Goal: Task Accomplishment & Management: Use online tool/utility

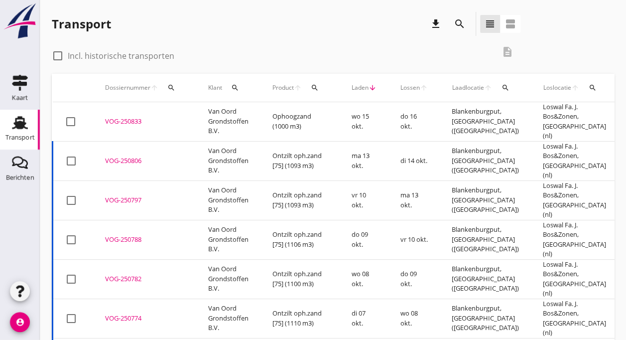
click at [141, 117] on div "VOG-250833" at bounding box center [144, 122] width 79 height 10
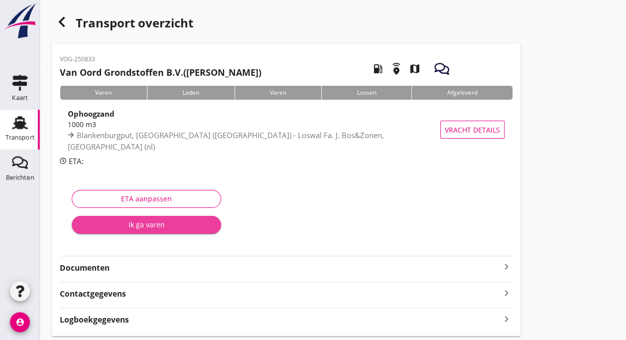
click at [123, 220] on div "Ik ga varen" at bounding box center [146, 224] width 133 height 10
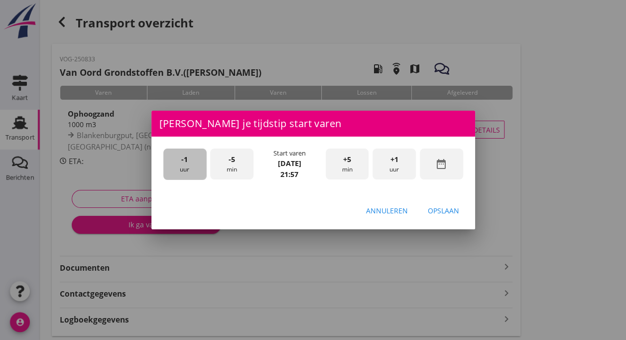
click at [193, 169] on div "-1 uur" at bounding box center [184, 163] width 43 height 31
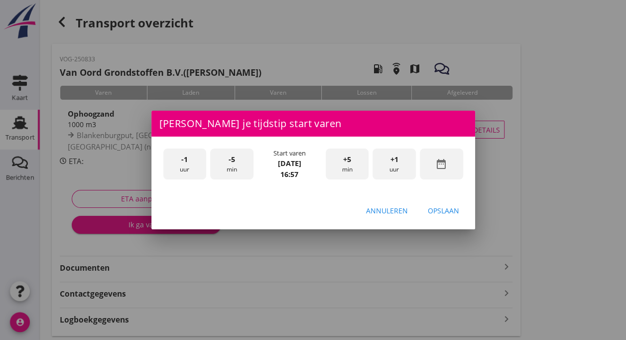
click at [234, 170] on div "-5 min" at bounding box center [231, 163] width 43 height 31
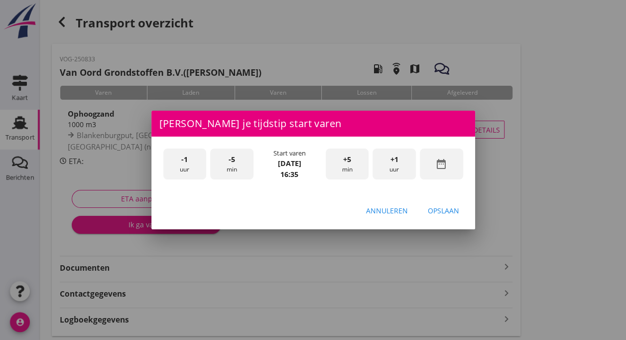
click at [234, 170] on div "-5 min" at bounding box center [231, 163] width 43 height 31
click at [446, 202] on button "Opslaan" at bounding box center [443, 210] width 47 height 18
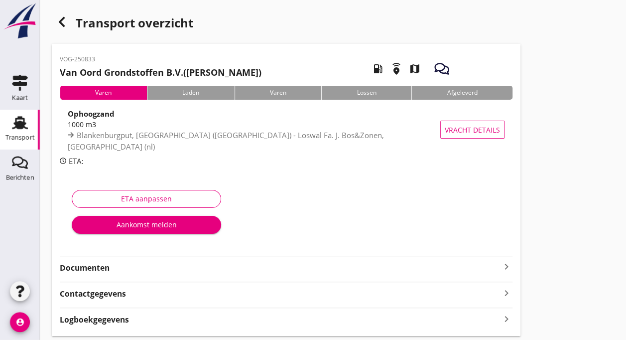
click at [149, 222] on div "Aankomst melden" at bounding box center [146, 224] width 133 height 10
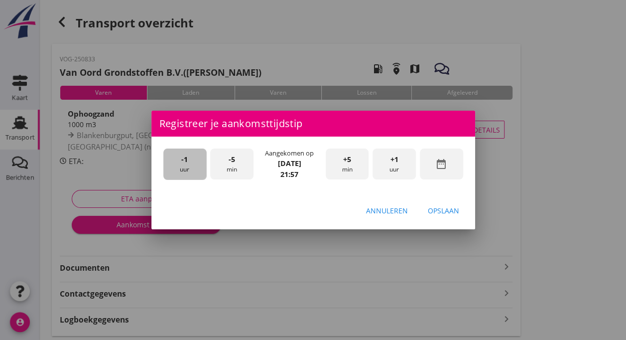
click at [186, 163] on span "-1" at bounding box center [184, 159] width 6 height 11
click at [231, 170] on div "-5 min" at bounding box center [231, 163] width 43 height 31
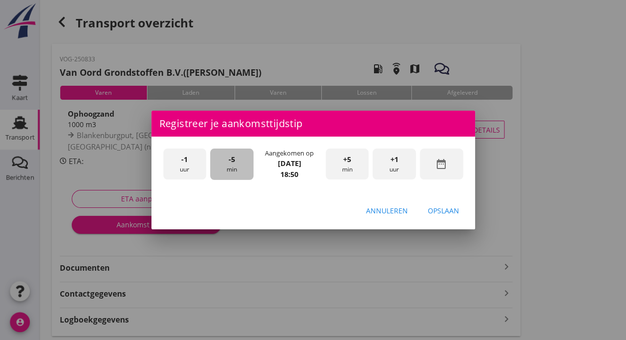
click at [231, 170] on div "-5 min" at bounding box center [231, 163] width 43 height 31
click at [338, 169] on div "+5 min" at bounding box center [347, 163] width 43 height 31
click at [446, 207] on div "Opslaan" at bounding box center [443, 210] width 31 height 10
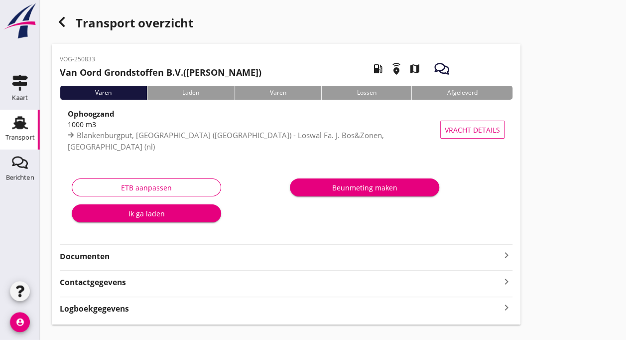
click at [155, 210] on div "Ik ga laden" at bounding box center [146, 213] width 133 height 10
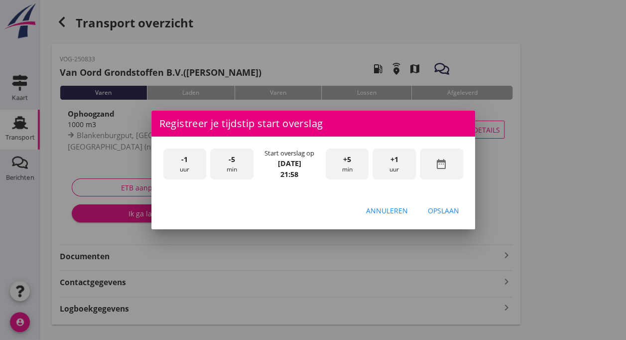
click at [190, 160] on div "-1 uur" at bounding box center [184, 163] width 43 height 31
click at [222, 161] on div "-5 min" at bounding box center [231, 163] width 43 height 31
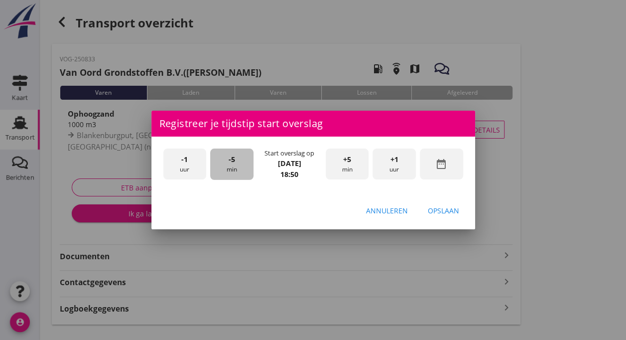
click at [222, 161] on div "-5 min" at bounding box center [231, 163] width 43 height 31
click at [444, 210] on div "Opslaan" at bounding box center [443, 210] width 31 height 10
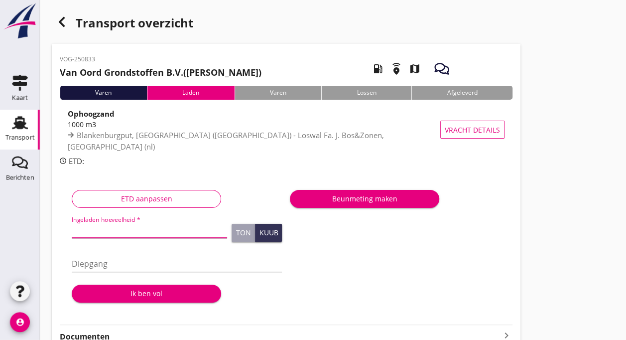
click at [123, 230] on input "Ingeladen hoeveelheid *" at bounding box center [149, 230] width 155 height 16
type input "1003"
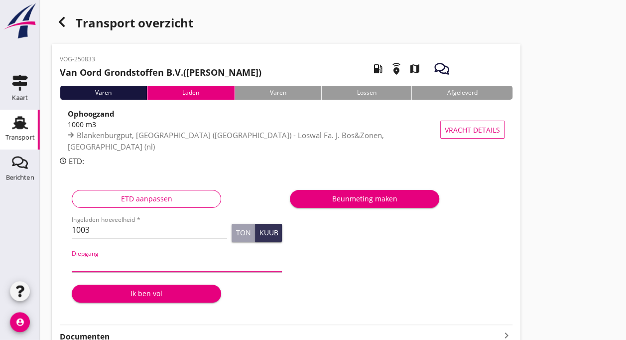
click at [99, 267] on input "Diepgang" at bounding box center [177, 263] width 210 height 16
type input "360"
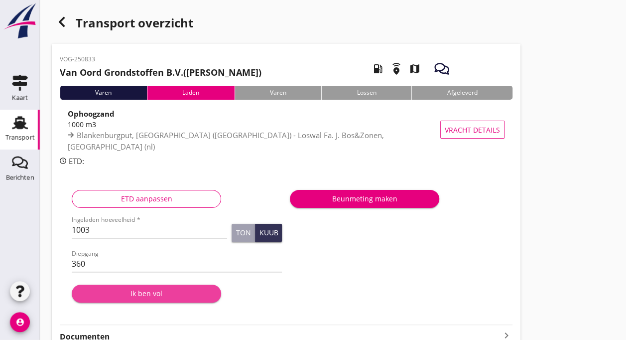
click at [133, 293] on div "Ik ben vol" at bounding box center [146, 293] width 133 height 10
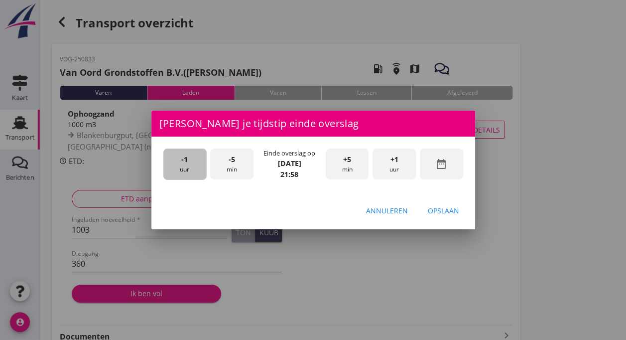
click at [183, 164] on div "-1 uur" at bounding box center [184, 163] width 43 height 31
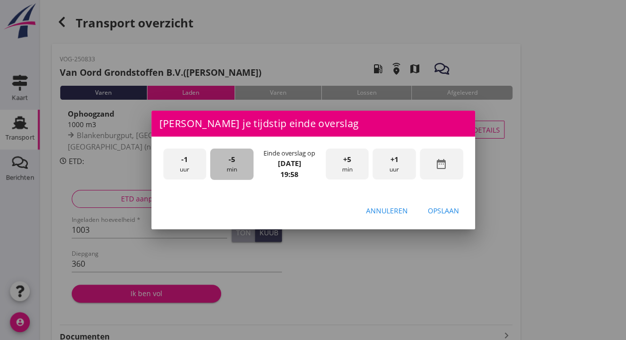
click at [230, 164] on span "-5" at bounding box center [232, 159] width 6 height 11
click at [434, 209] on div "Opslaan" at bounding box center [443, 210] width 31 height 10
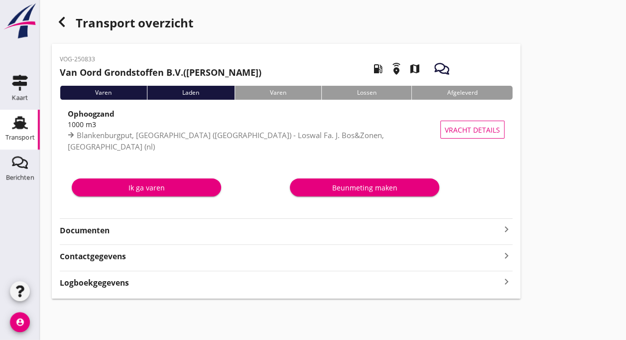
click at [172, 189] on div "Ik ga varen" at bounding box center [146, 187] width 133 height 10
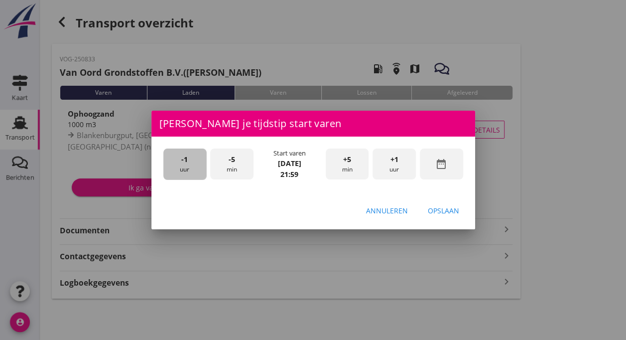
click at [187, 166] on div "-1 uur" at bounding box center [184, 163] width 43 height 31
click at [236, 165] on div "-5 min" at bounding box center [231, 163] width 43 height 31
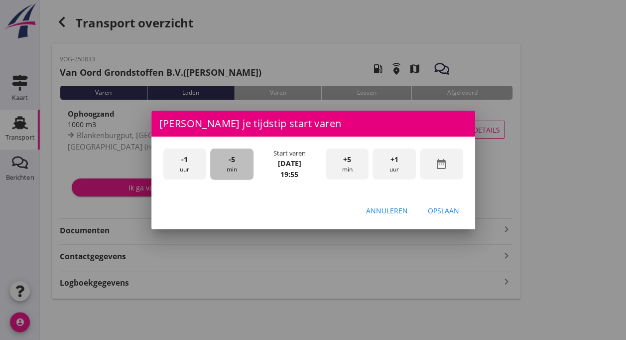
click at [236, 165] on div "-5 min" at bounding box center [231, 163] width 43 height 31
click at [446, 205] on div "Opslaan" at bounding box center [443, 210] width 31 height 10
